Goal: Browse casually

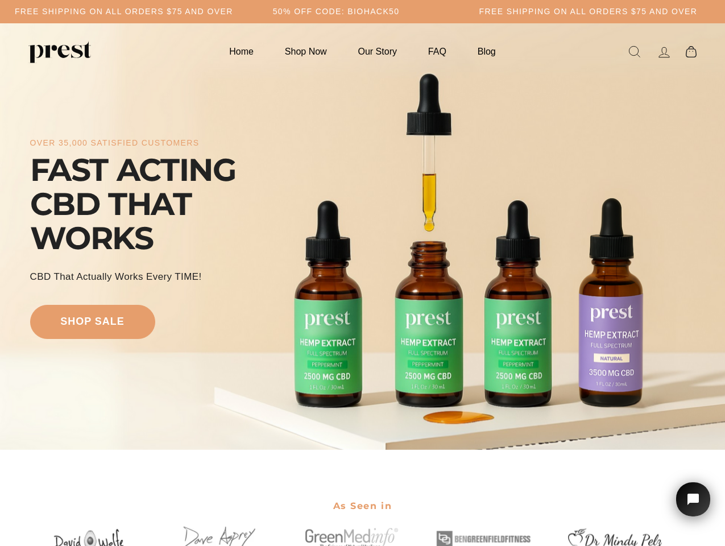
click at [362, 273] on div "over 35,000 satisfied customers FAST ACTING CBD THAT WORKS CBD That Actually Wo…" at bounding box center [363, 237] width 666 height 336
click at [362, 237] on div "over 35,000 satisfied customers FAST ACTING CBD THAT WORKS CBD That Actually Wo…" at bounding box center [363, 237] width 666 height 336
click at [694, 500] on icon "Open chat widget" at bounding box center [700, 500] width 18 height 18
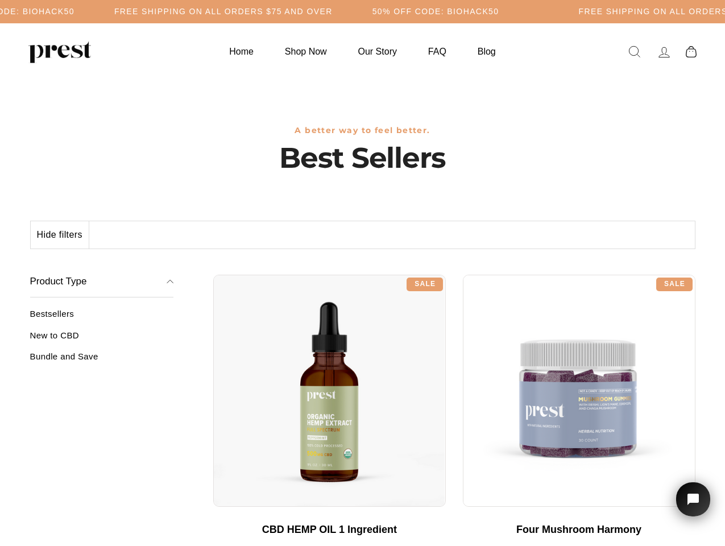
click at [362, 273] on div "**********" at bounding box center [454, 270] width 482 height 9
click at [333, 11] on h5 "Free Shipping on all orders $75 and over" at bounding box center [223, 12] width 218 height 10
click at [60, 235] on button "Hide filters" at bounding box center [60, 234] width 59 height 27
